Goal: Task Accomplishment & Management: Complete application form

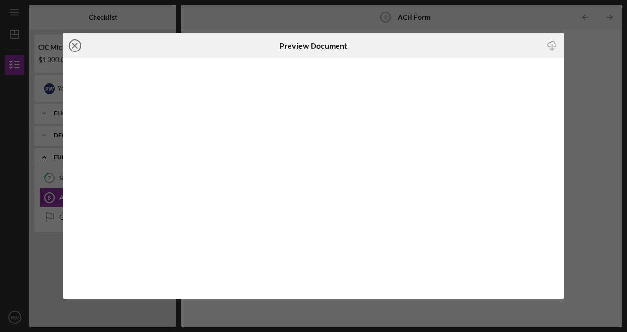
click at [76, 47] on line at bounding box center [74, 45] width 5 height 5
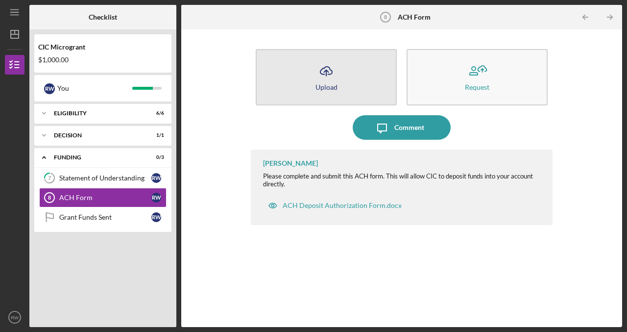
click at [320, 77] on icon "Icon/Upload" at bounding box center [326, 71] width 24 height 24
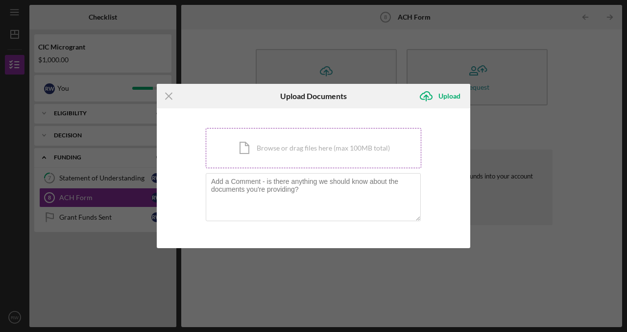
click at [295, 152] on div "Icon/Document Browse or drag files here (max 100MB total) Tap to choose files o…" at bounding box center [313, 148] width 215 height 40
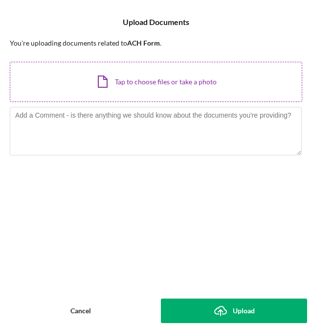
click at [29, 91] on div "Icon/Document Browse or drag files here (max 100MB total) Tap to choose files o…" at bounding box center [156, 82] width 293 height 40
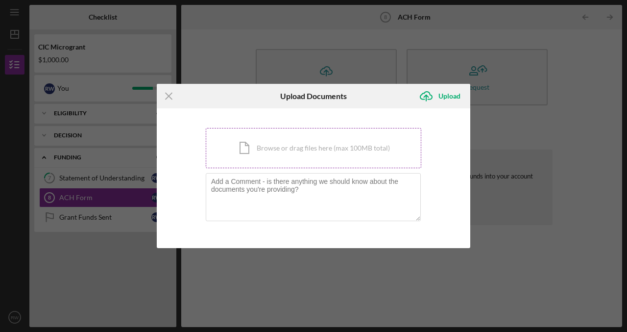
click at [313, 156] on div "Icon/Document Browse or drag files here (max 100MB total) Tap to choose files o…" at bounding box center [313, 148] width 215 height 40
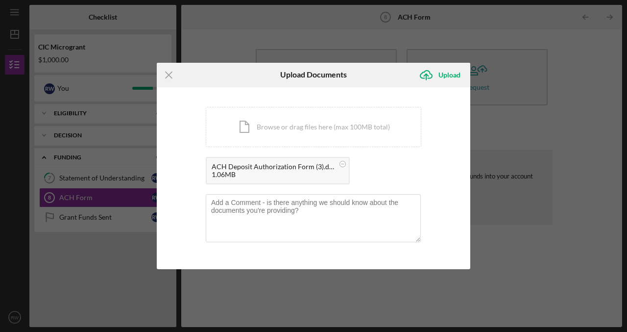
click at [279, 167] on div "ACH Deposit Authorization Form (3).docx" at bounding box center [273, 167] width 122 height 8
click at [342, 166] on circle at bounding box center [343, 164] width 6 height 6
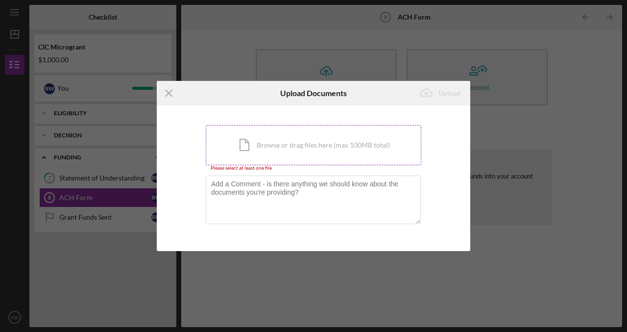
click at [272, 151] on div "Icon/Document Browse or drag files here (max 100MB total) Tap to choose files o…" at bounding box center [313, 145] width 215 height 40
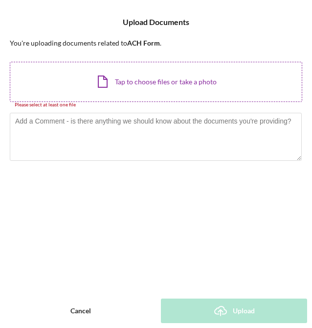
click at [126, 81] on div "Icon/Document Browse or drag files here (max 100MB total) Tap to choose files o…" at bounding box center [156, 82] width 293 height 40
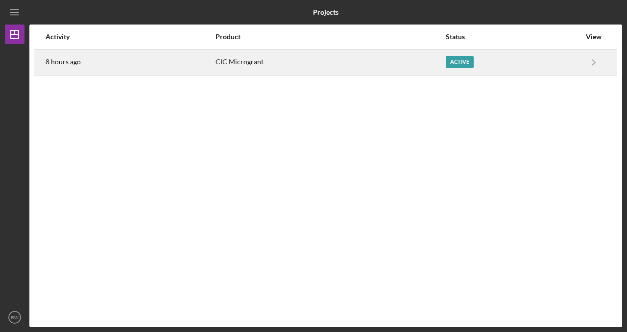
click at [463, 67] on div "Active" at bounding box center [460, 62] width 28 height 12
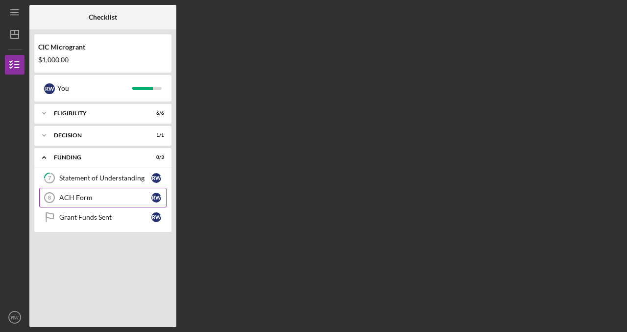
click at [99, 194] on div "ACH Form" at bounding box center [105, 197] width 92 height 8
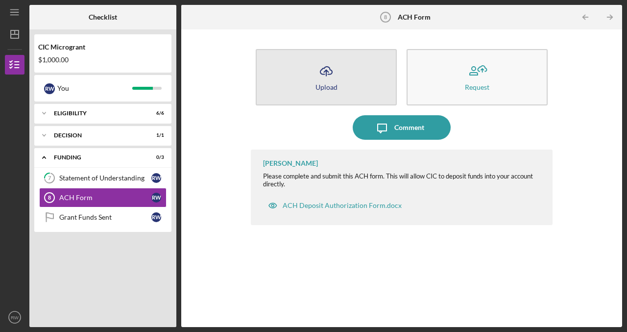
click at [355, 83] on button "Icon/Upload Upload" at bounding box center [326, 77] width 141 height 56
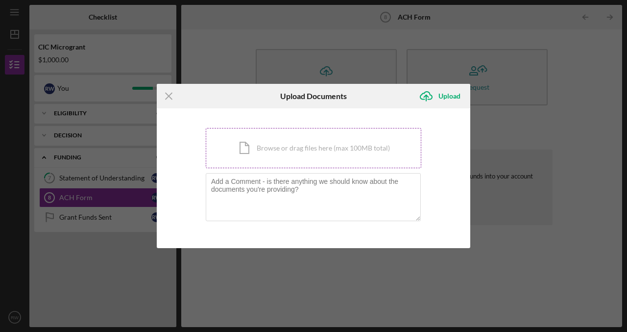
click at [339, 155] on div "Icon/Document Browse or drag files here (max 100MB total) Tap to choose files o…" at bounding box center [313, 148] width 215 height 40
click at [251, 143] on div "Icon/Document Browse or drag files here (max 100MB total) Tap to choose files o…" at bounding box center [313, 148] width 215 height 40
click at [167, 95] on line at bounding box center [169, 96] width 6 height 6
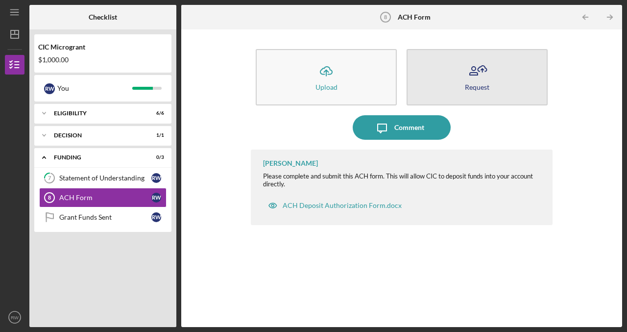
click at [461, 87] on button "Request" at bounding box center [476, 77] width 141 height 56
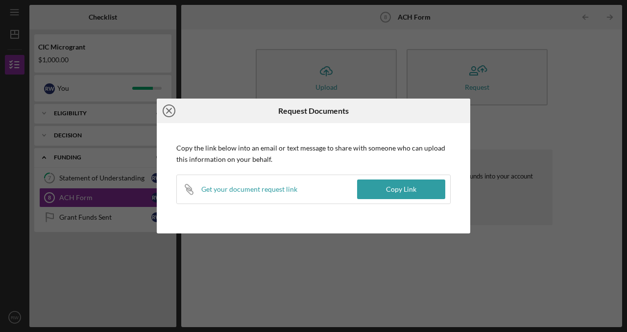
click at [164, 110] on icon "Icon/Close" at bounding box center [169, 110] width 24 height 24
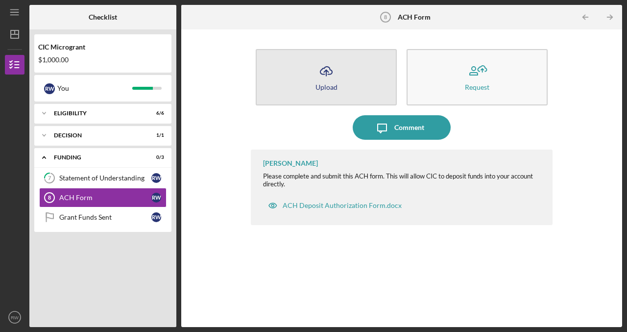
click at [302, 89] on button "Icon/Upload Upload" at bounding box center [326, 77] width 141 height 56
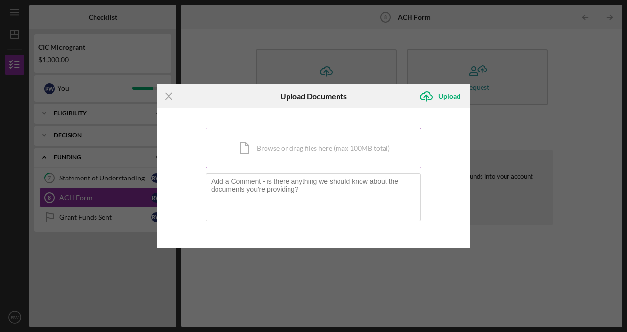
click at [272, 150] on div "Icon/Document Browse or drag files here (max 100MB total) Tap to choose files o…" at bounding box center [313, 148] width 215 height 40
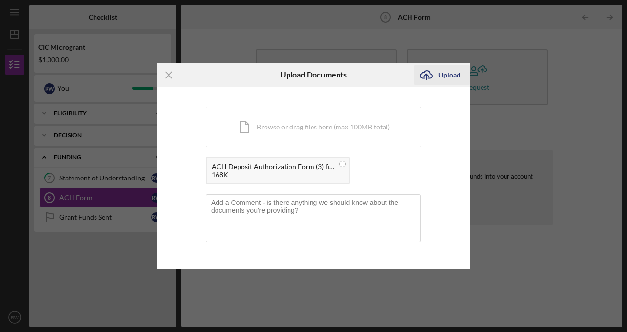
click at [447, 79] on div "Upload" at bounding box center [449, 75] width 22 height 20
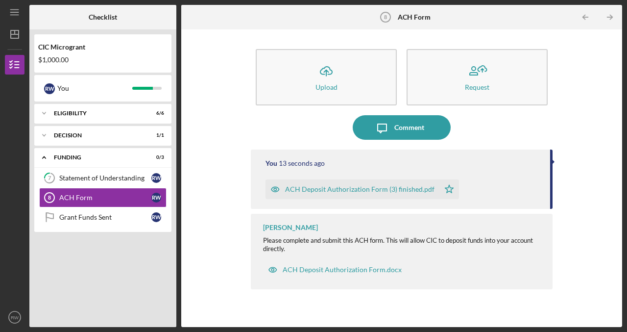
click at [448, 187] on icon "Icon/Star" at bounding box center [449, 189] width 20 height 20
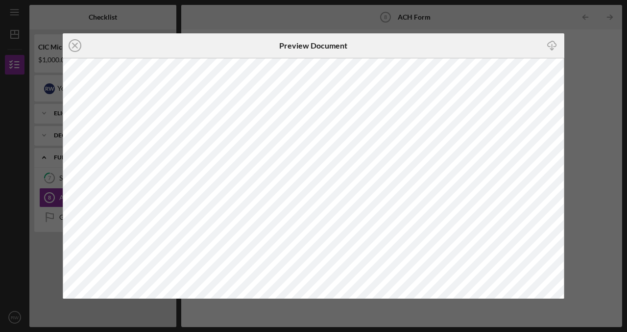
click at [621, 117] on div "Icon/Close Preview Document Icon/Download" at bounding box center [313, 166] width 627 height 332
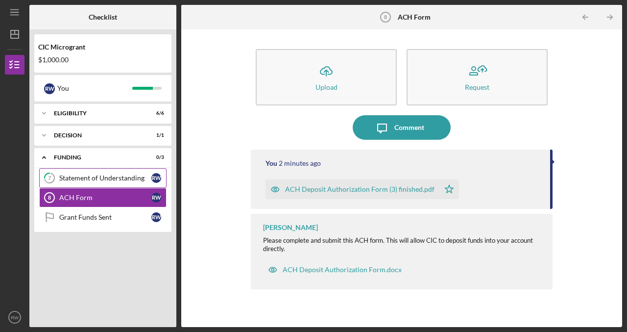
click at [108, 175] on div "Statement of Understanding" at bounding box center [105, 178] width 92 height 8
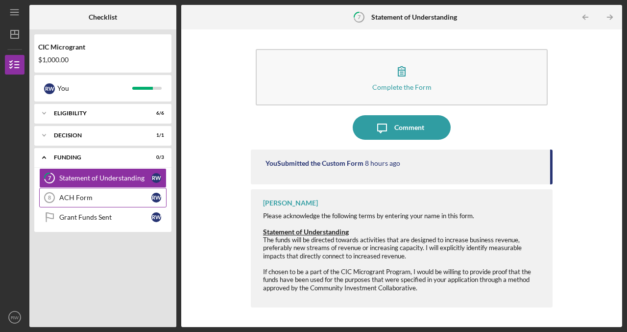
click at [97, 197] on div "ACH Form" at bounding box center [105, 197] width 92 height 8
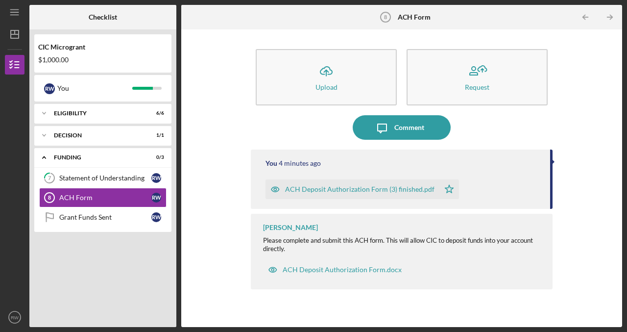
click at [445, 190] on icon "Icon/Star" at bounding box center [449, 189] width 20 height 20
